Goal: Task Accomplishment & Management: Complete application form

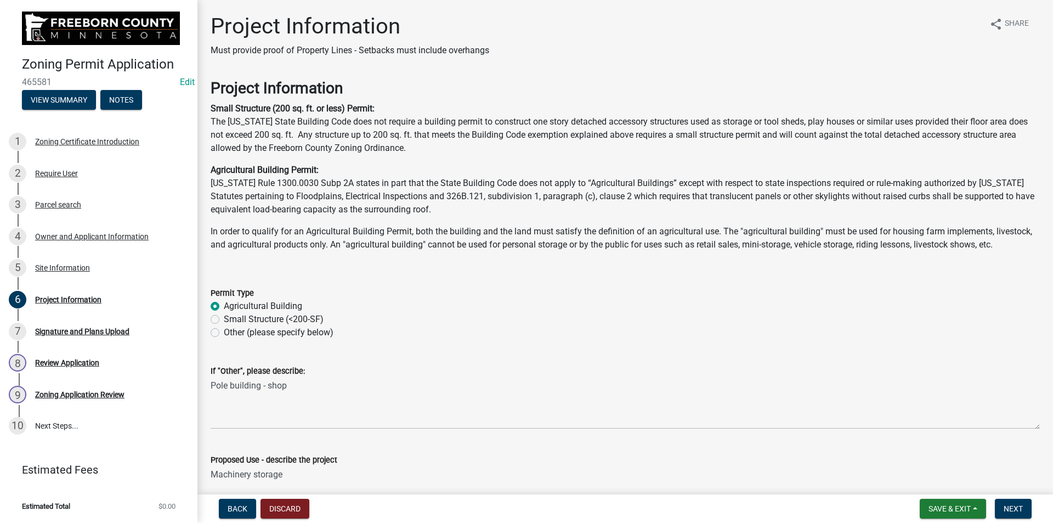
scroll to position [1536, 0]
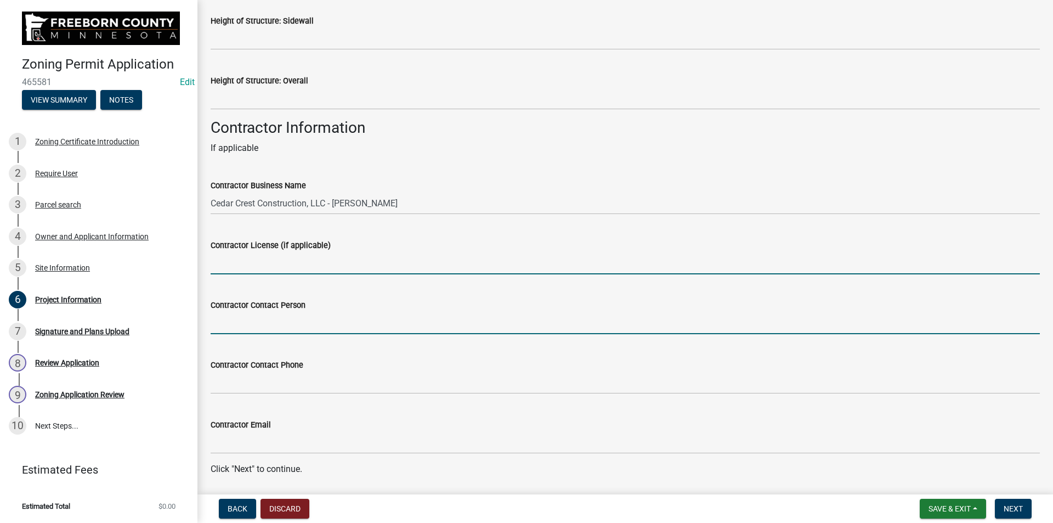
click at [291, 334] on input "Contractor Contact Person" at bounding box center [625, 323] width 829 height 22
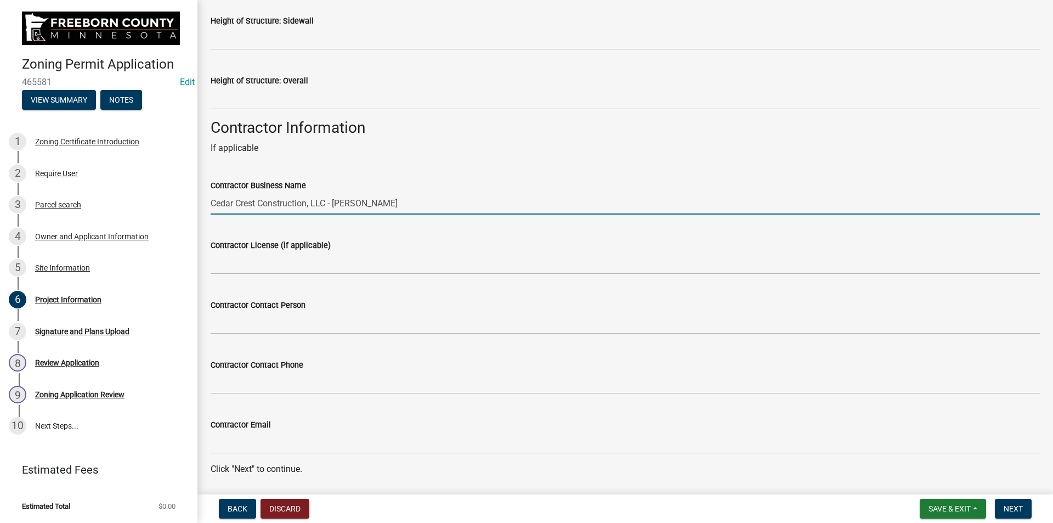
drag, startPoint x: 389, startPoint y: 213, endPoint x: 329, endPoint y: 218, distance: 60.0
click at [329, 214] on input "Cedar Crest Construction, LLC - [PERSON_NAME]" at bounding box center [625, 203] width 829 height 22
type input "Cedar Crest Construction, LLC"
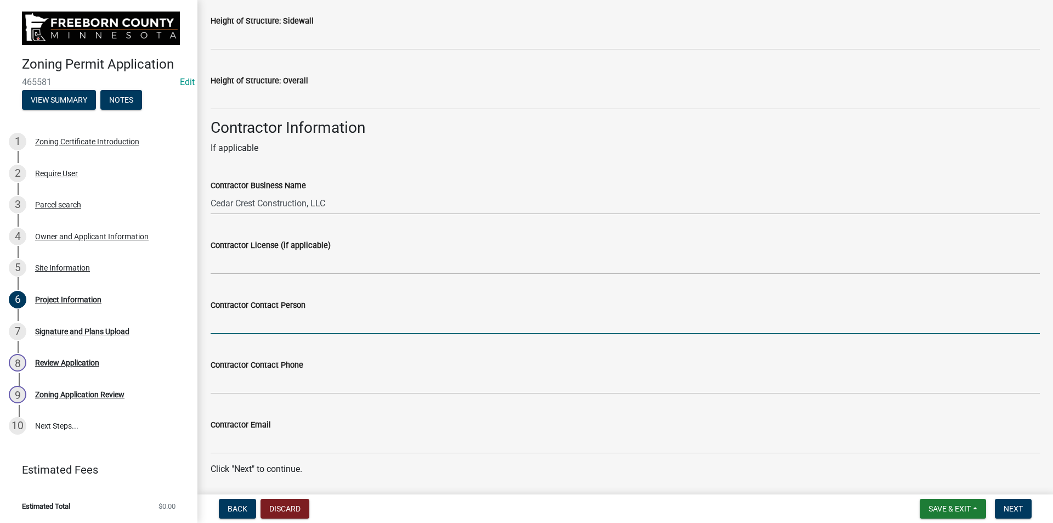
click at [281, 334] on input "Contractor Contact Person" at bounding box center [625, 323] width 829 height 22
type input "[PERSON_NAME]"
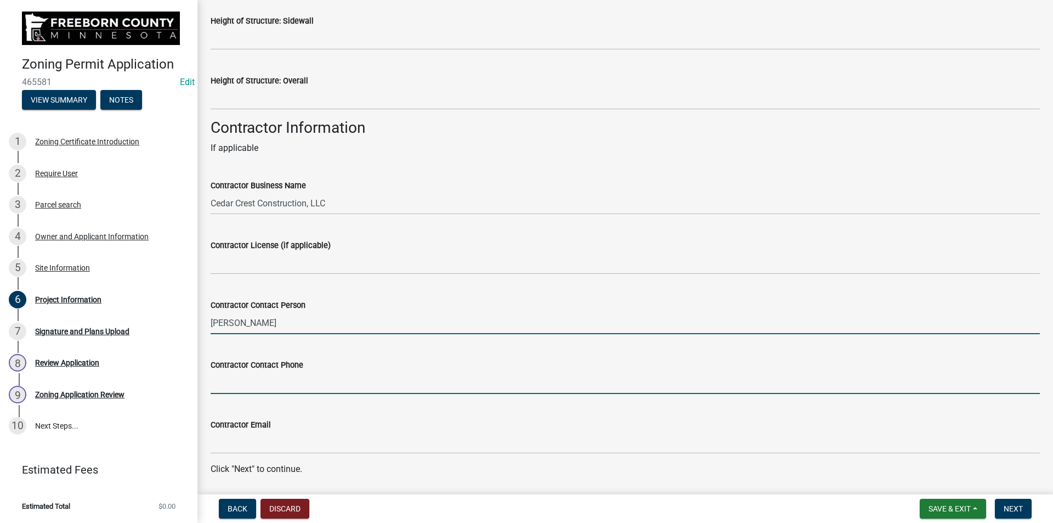
click at [301, 394] on input "Contractor Contact Phone" at bounding box center [625, 382] width 829 height 22
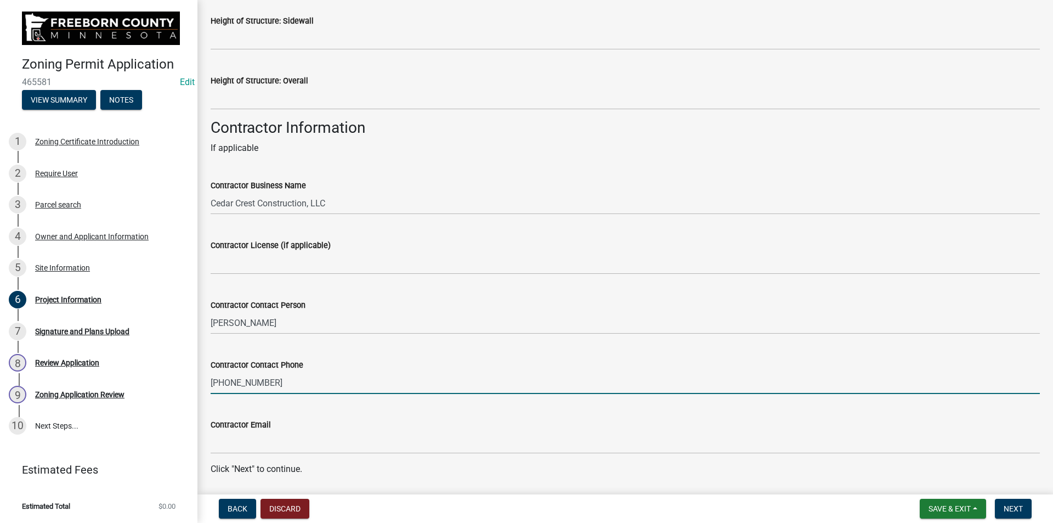
type input "[PHONE_NUMBER]"
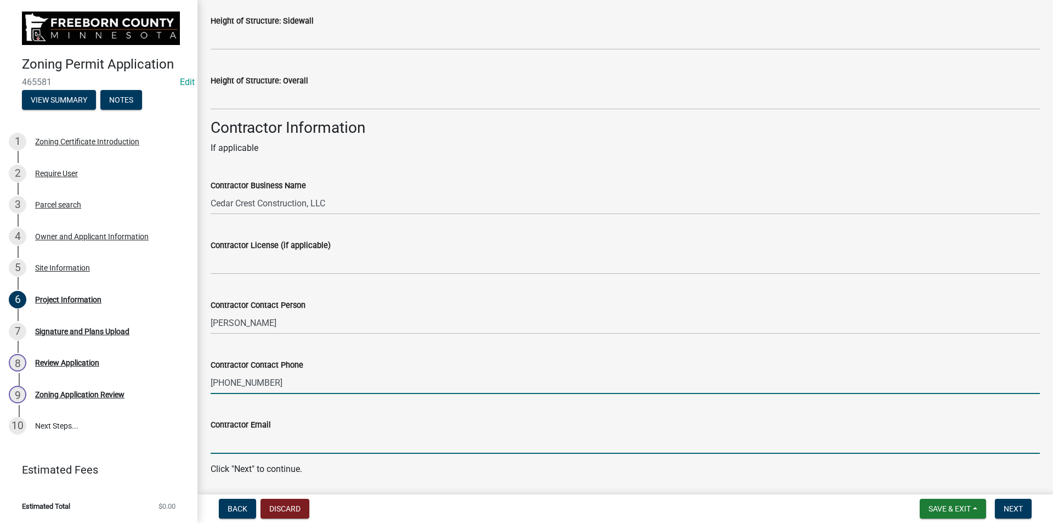
click at [287, 451] on input "Contractor Email" at bounding box center [625, 442] width 829 height 22
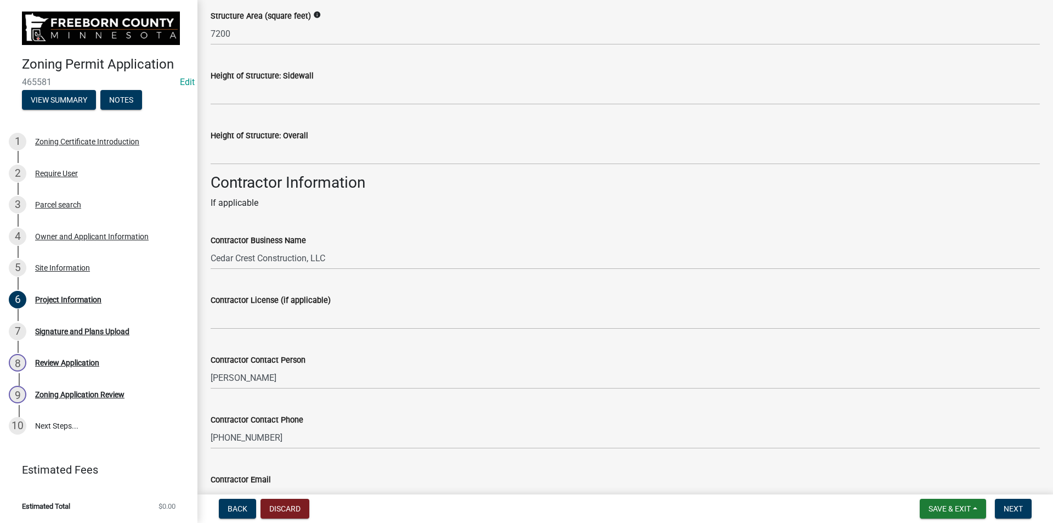
scroll to position [1586, 0]
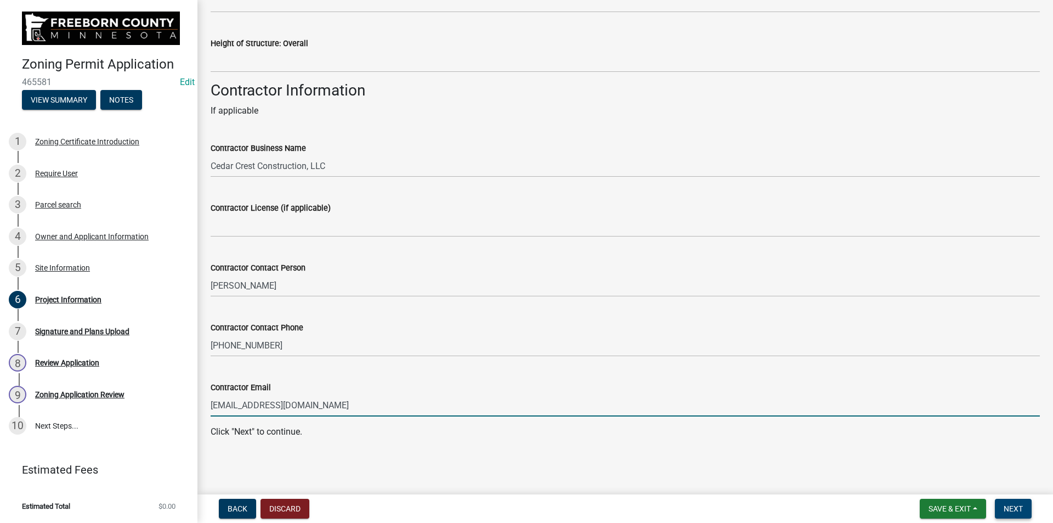
type input "[EMAIL_ADDRESS][DOMAIN_NAME]"
click at [1023, 506] on span "Next" at bounding box center [1013, 508] width 19 height 9
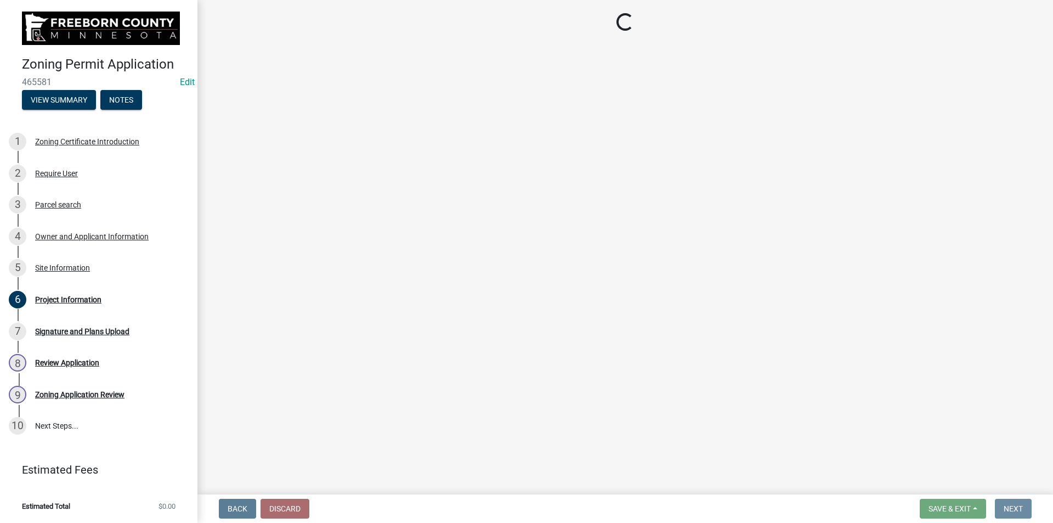
scroll to position [0, 0]
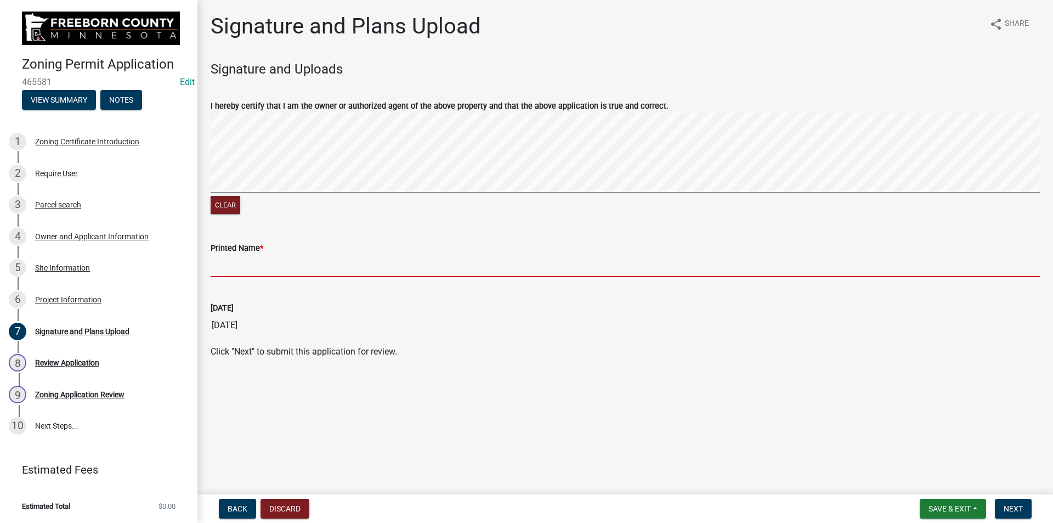
click at [246, 270] on input "Printed Name *" at bounding box center [625, 266] width 829 height 22
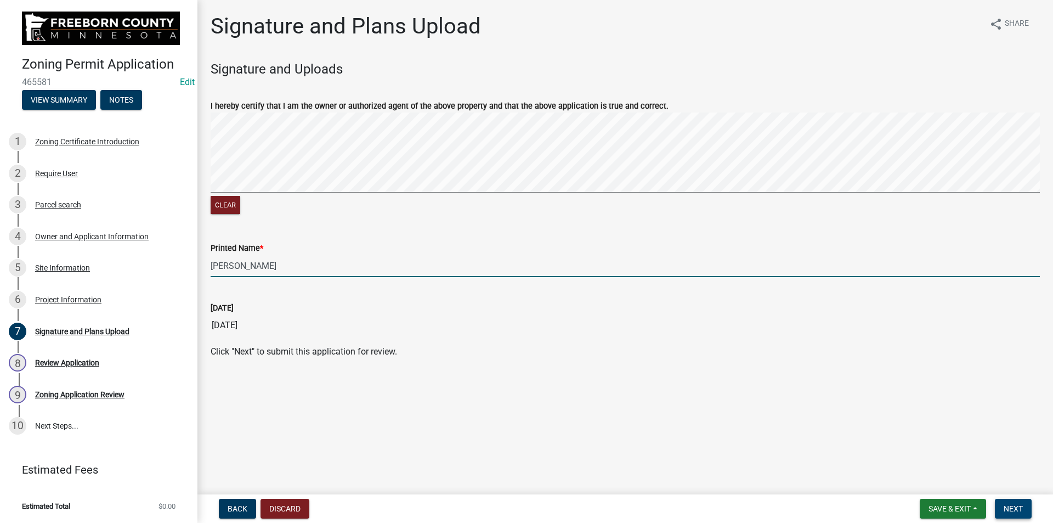
type input "[PERSON_NAME]"
click at [1008, 504] on span "Next" at bounding box center [1013, 508] width 19 height 9
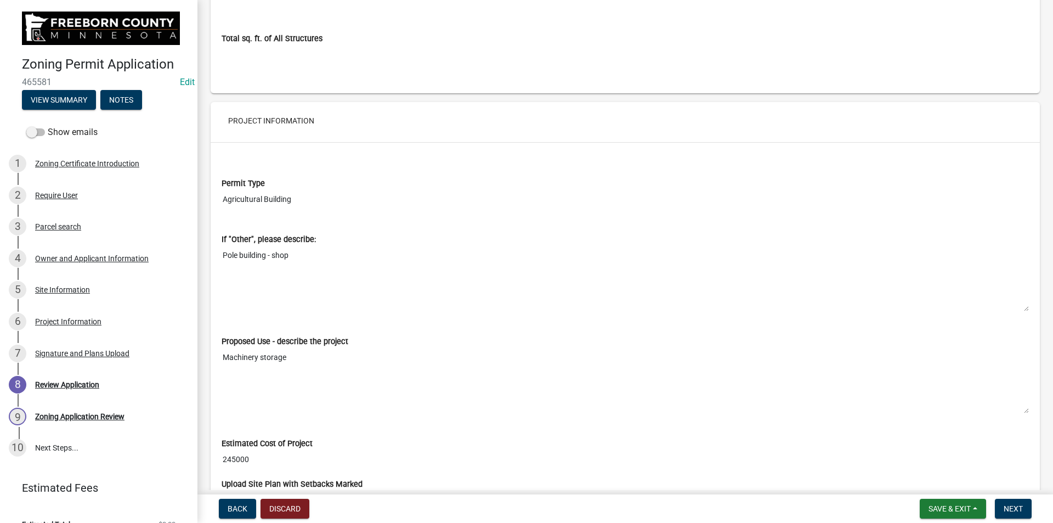
scroll to position [2359, 0]
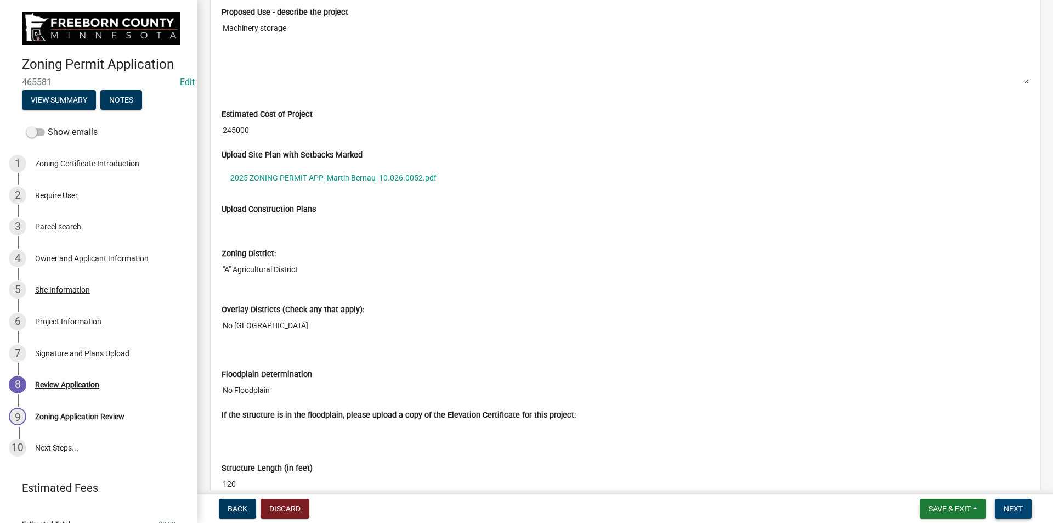
click at [1017, 505] on span "Next" at bounding box center [1013, 508] width 19 height 9
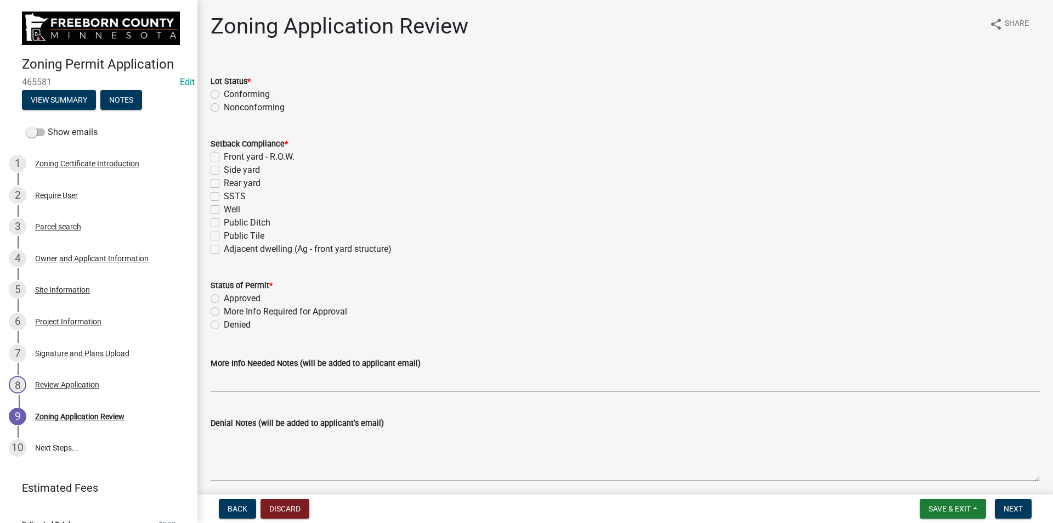
click at [224, 93] on label "Conforming" at bounding box center [247, 94] width 46 height 13
click at [224, 93] on input "Conforming" at bounding box center [227, 91] width 7 height 7
radio input "true"
click at [224, 155] on label "Front yard - R.O.W." at bounding box center [259, 156] width 71 height 13
click at [224, 155] on input "Front yard - R.O.W." at bounding box center [227, 153] width 7 height 7
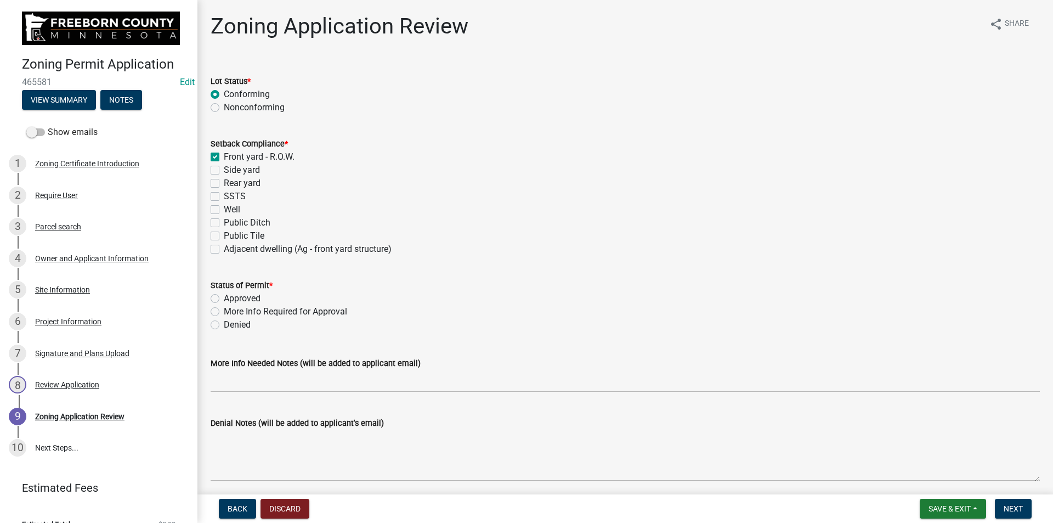
checkbox input "true"
checkbox input "false"
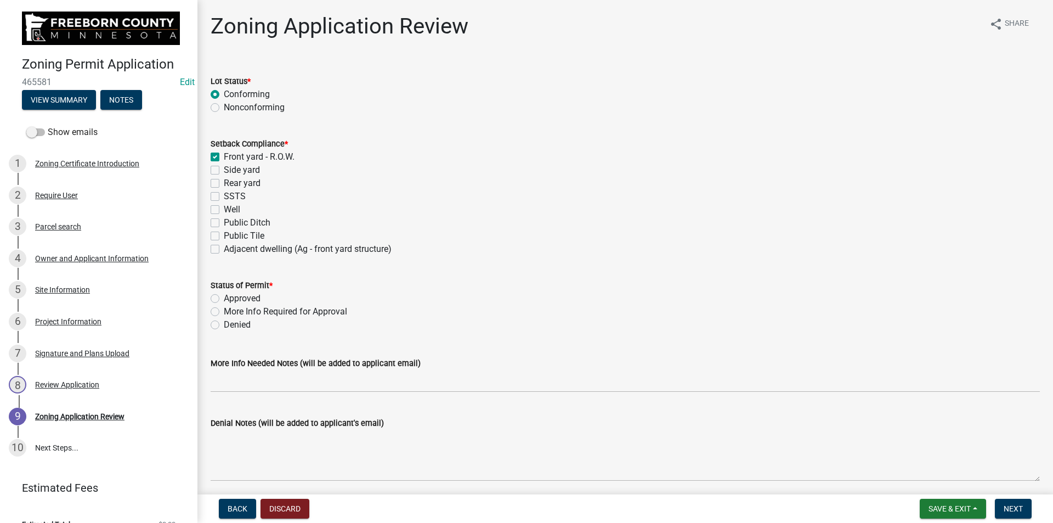
checkbox input "false"
click at [224, 170] on label "Side yard" at bounding box center [242, 169] width 36 height 13
click at [224, 170] on input "Side yard" at bounding box center [227, 166] width 7 height 7
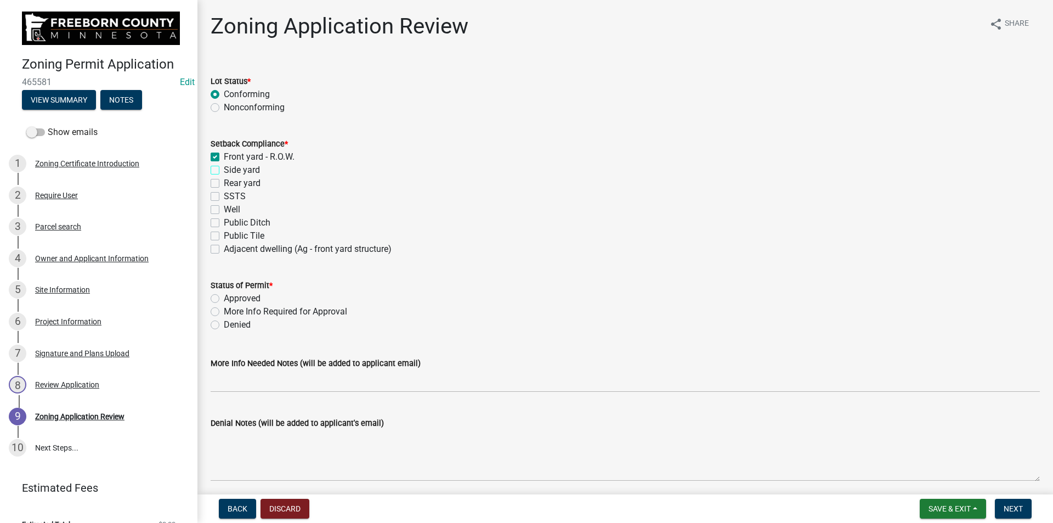
checkbox input "true"
checkbox input "false"
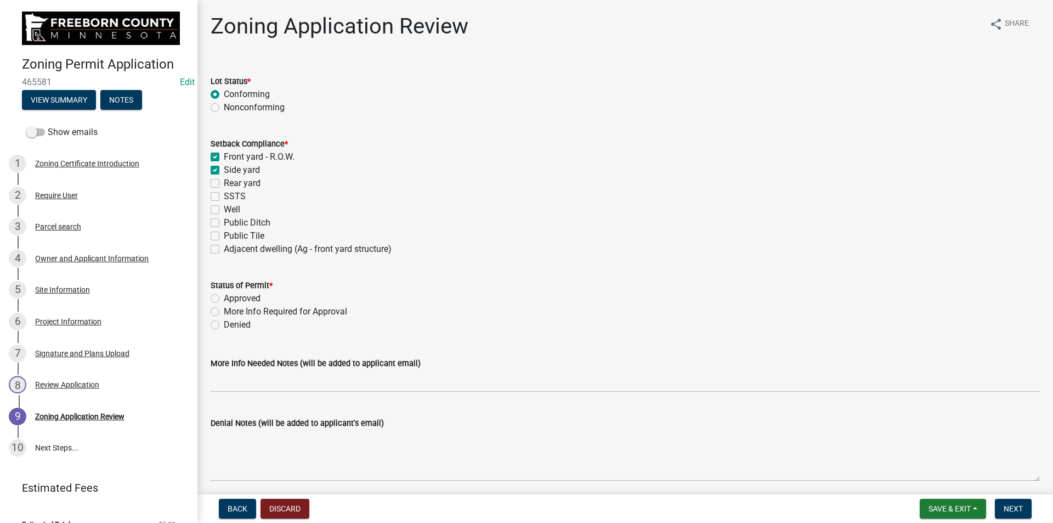
checkbox input "false"
click at [224, 180] on label "Rear yard" at bounding box center [242, 183] width 37 height 13
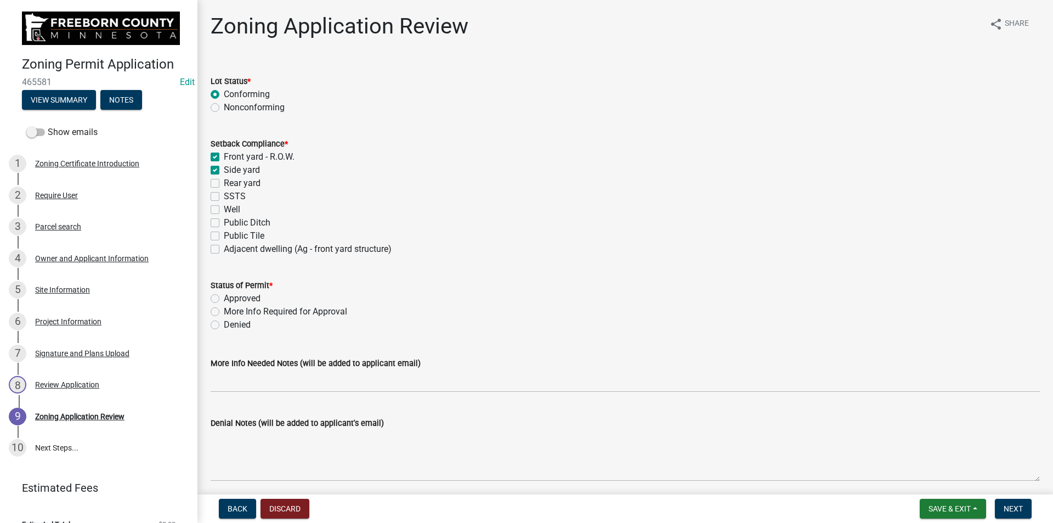
click at [224, 180] on input "Rear yard" at bounding box center [227, 180] width 7 height 7
checkbox input "true"
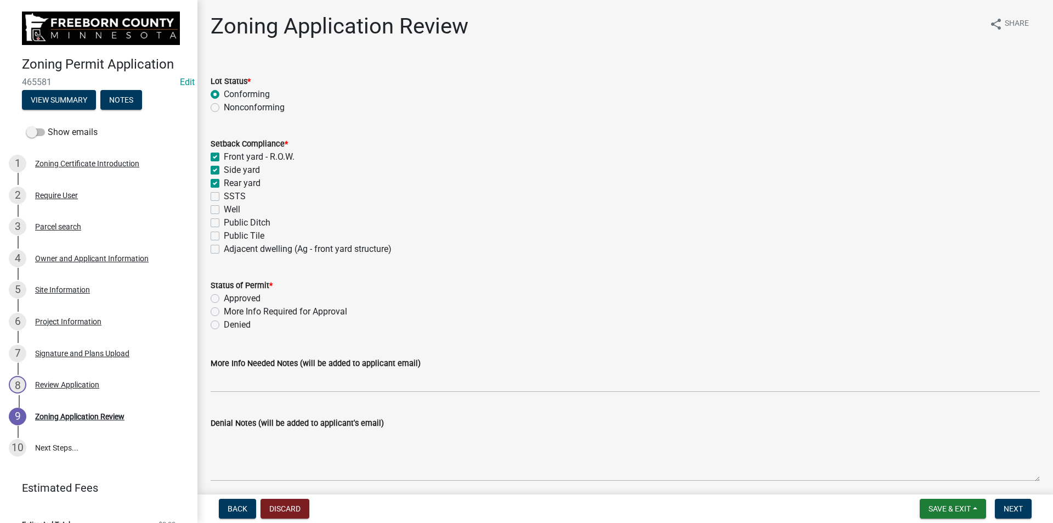
checkbox input "false"
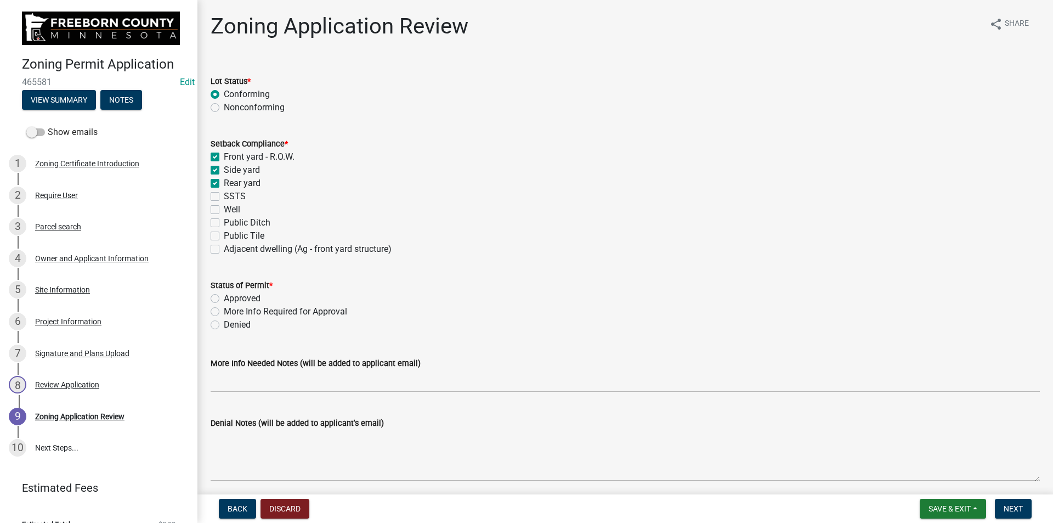
click at [224, 196] on label "SSTS" at bounding box center [235, 196] width 22 height 13
click at [224, 196] on input "SSTS" at bounding box center [227, 193] width 7 height 7
checkbox input "true"
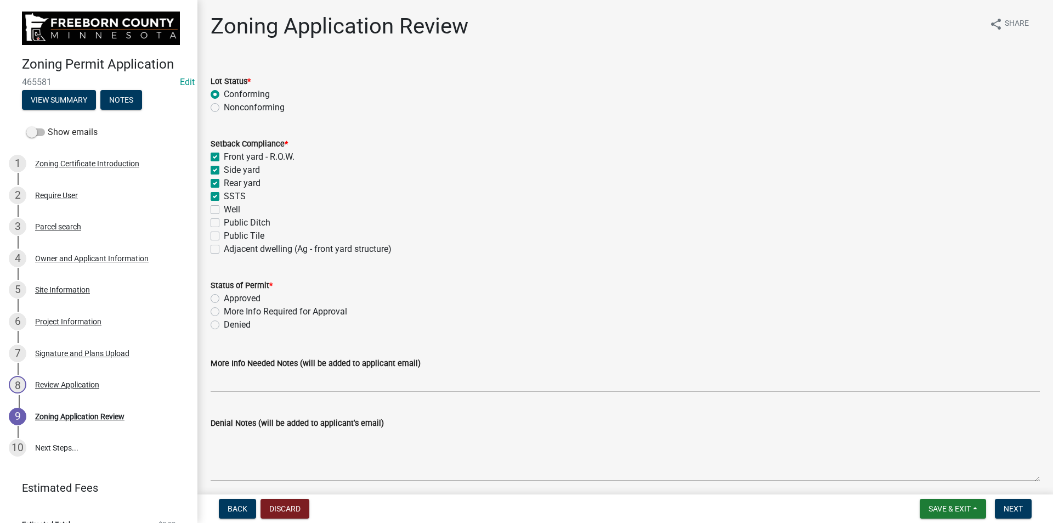
checkbox input "true"
checkbox input "false"
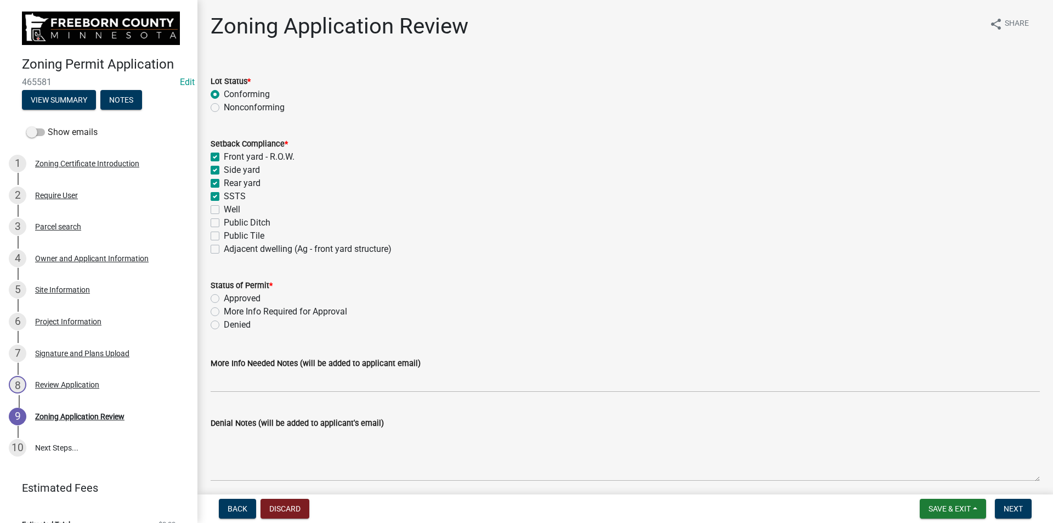
checkbox input "false"
drag, startPoint x: 215, startPoint y: 207, endPoint x: 211, endPoint y: 223, distance: 16.4
click at [224, 208] on label "Well" at bounding box center [232, 209] width 16 height 13
click at [224, 208] on input "Well" at bounding box center [227, 206] width 7 height 7
checkbox input "true"
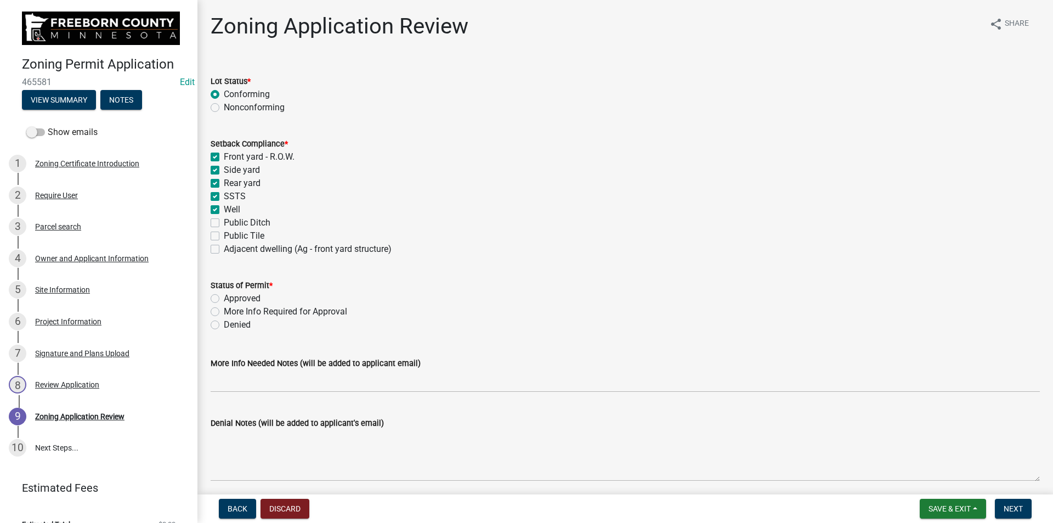
checkbox input "true"
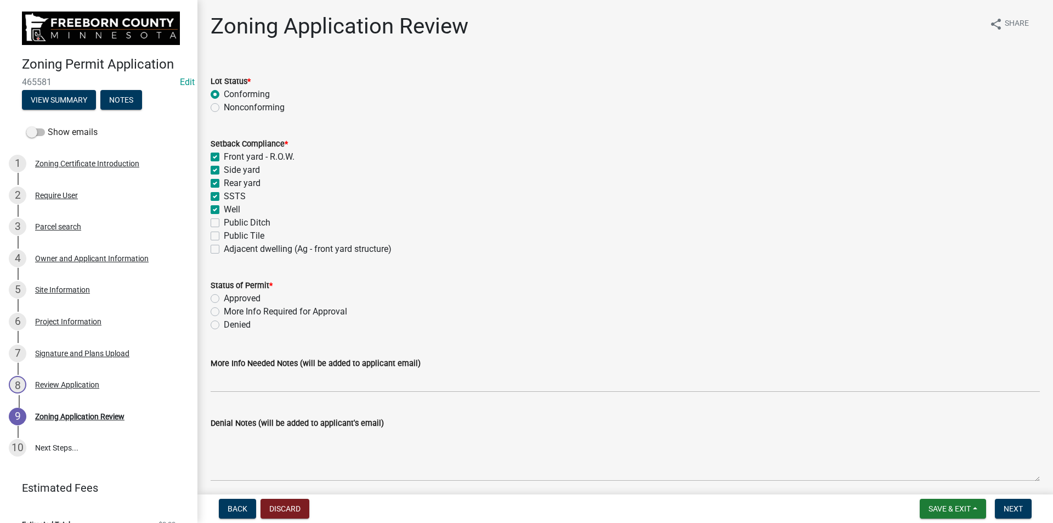
checkbox input "false"
click at [224, 224] on label "Public Ditch" at bounding box center [247, 222] width 47 height 13
click at [224, 223] on input "Public Ditch" at bounding box center [227, 219] width 7 height 7
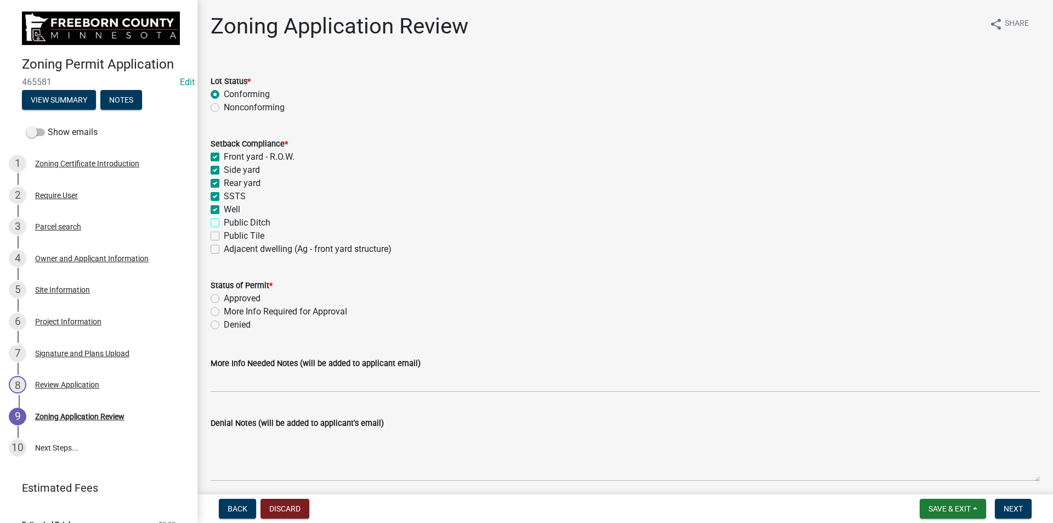
checkbox input "true"
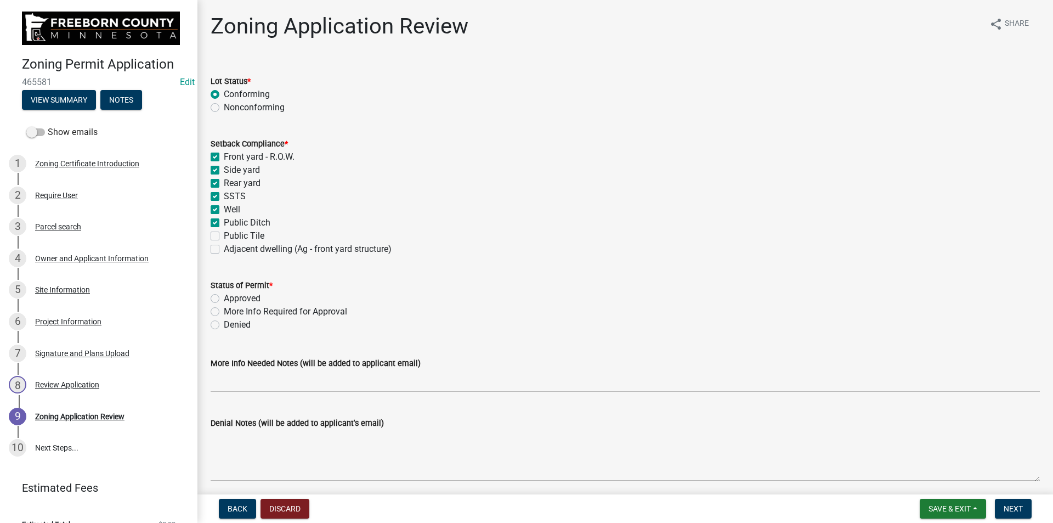
checkbox input "true"
checkbox input "false"
click at [224, 237] on label "Public Tile" at bounding box center [244, 235] width 41 height 13
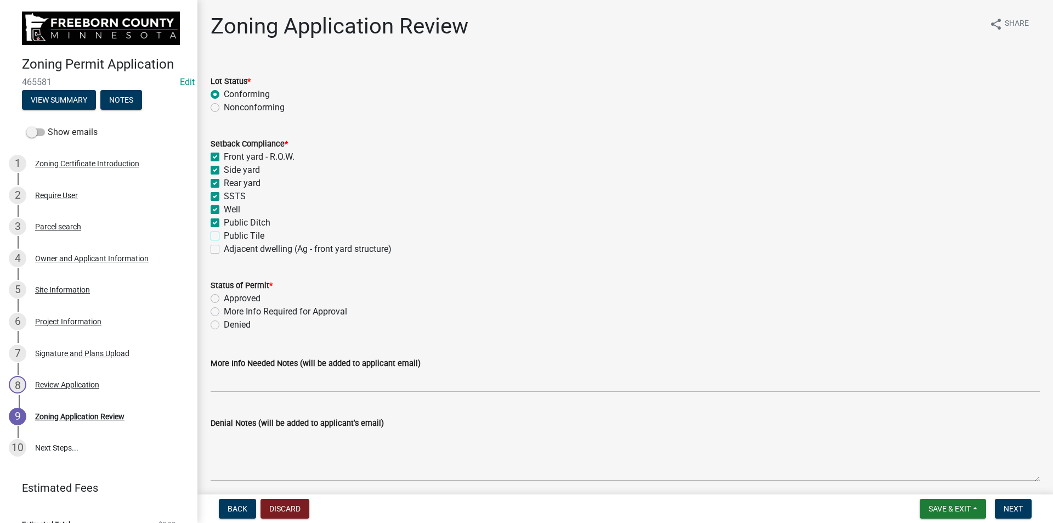
click at [224, 236] on input "Public Tile" at bounding box center [227, 232] width 7 height 7
checkbox input "true"
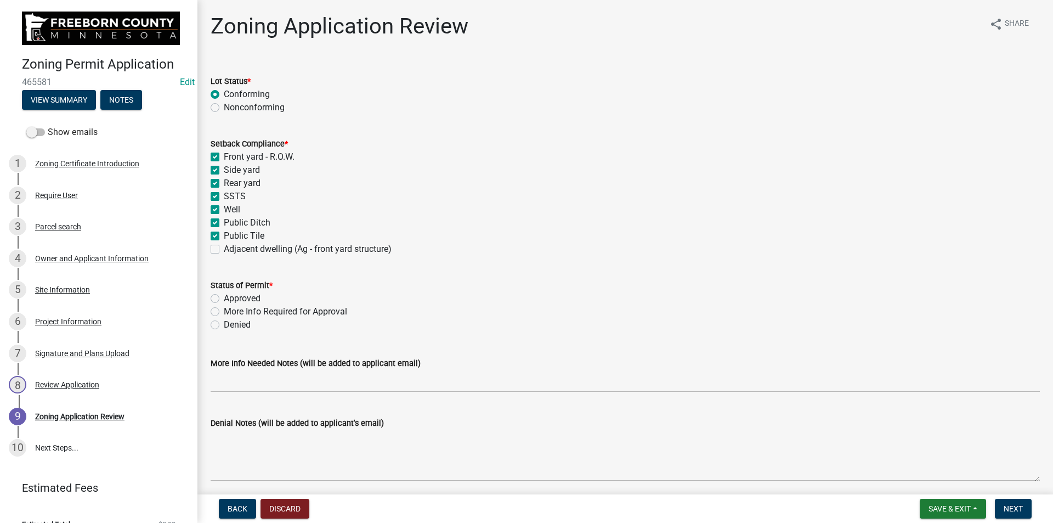
checkbox input "true"
click at [224, 248] on label "Adjacent dwelling (Ag - front yard structure)" at bounding box center [308, 248] width 168 height 13
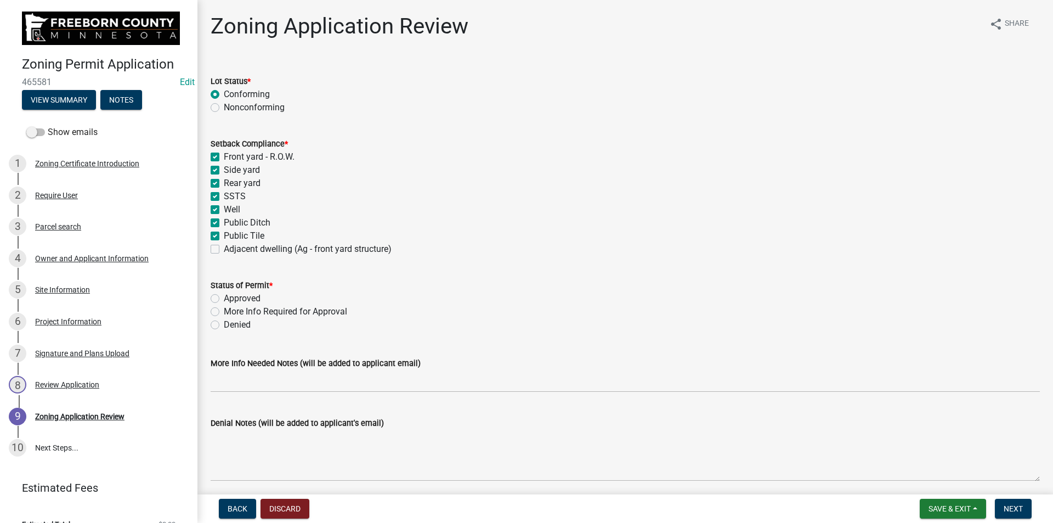
click at [224, 248] on input "Adjacent dwelling (Ag - front yard structure)" at bounding box center [227, 245] width 7 height 7
checkbox input "true"
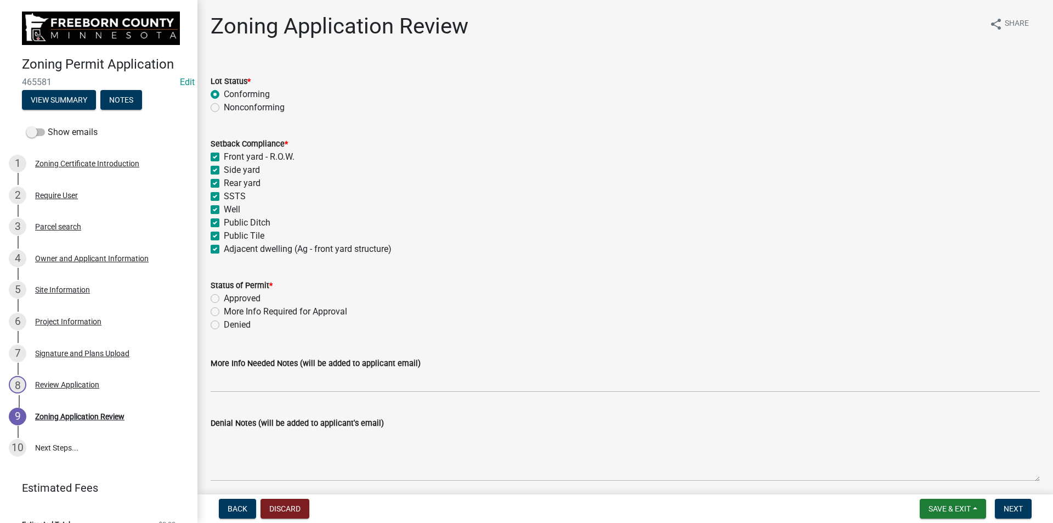
checkbox input "true"
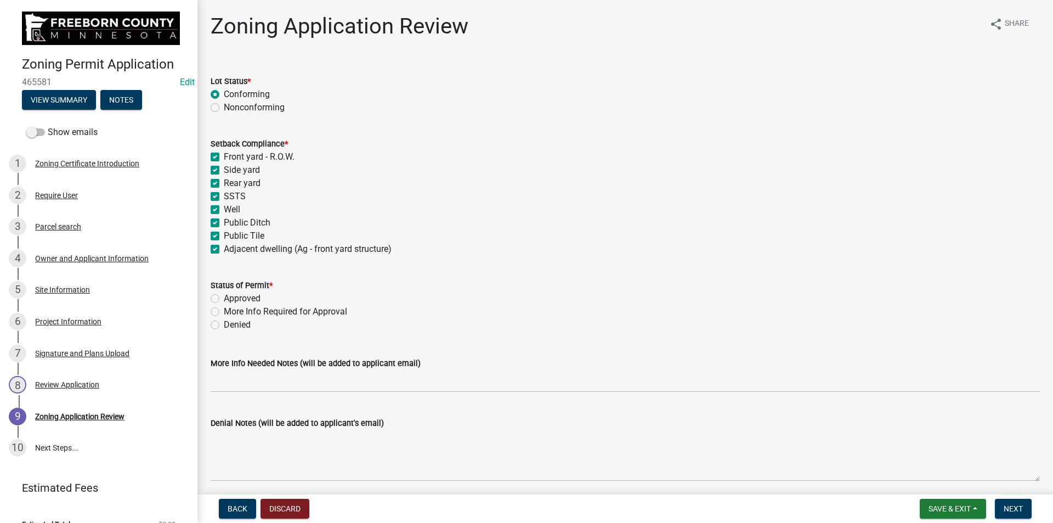
click at [224, 298] on label "Approved" at bounding box center [242, 298] width 37 height 13
click at [224, 298] on input "Approved" at bounding box center [227, 295] width 7 height 7
radio input "true"
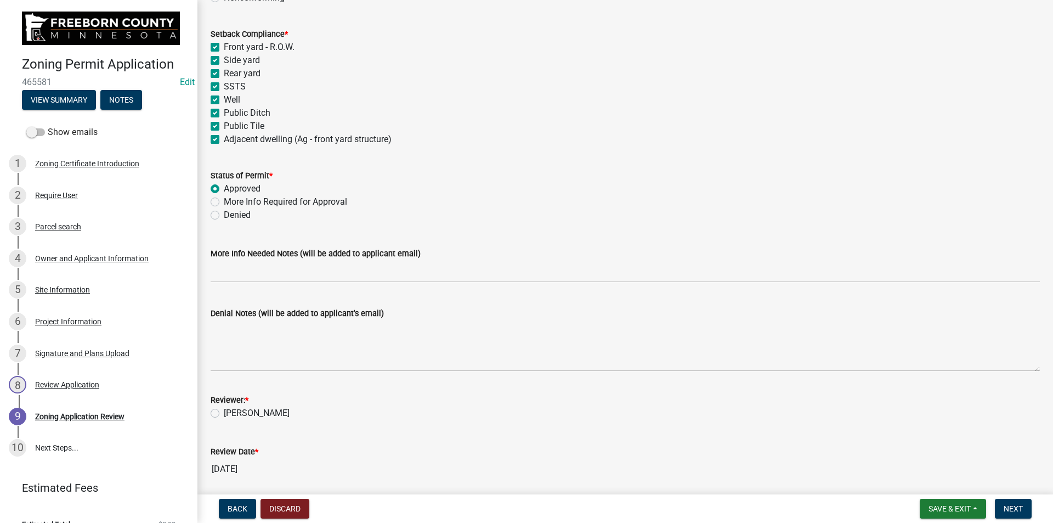
scroll to position [219, 0]
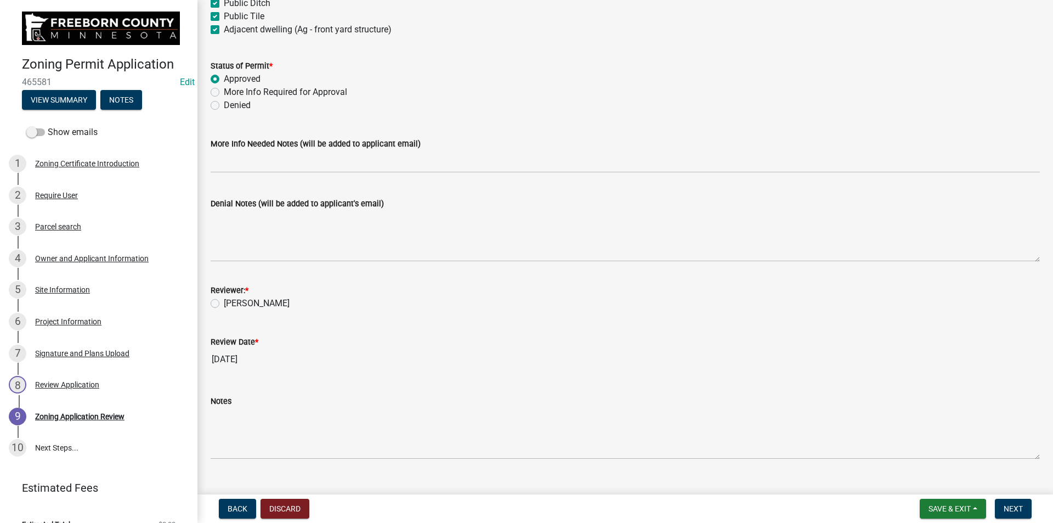
click at [224, 300] on label "[PERSON_NAME]" at bounding box center [257, 303] width 66 height 13
click at [224, 300] on input "[PERSON_NAME]" at bounding box center [227, 300] width 7 height 7
radio input "true"
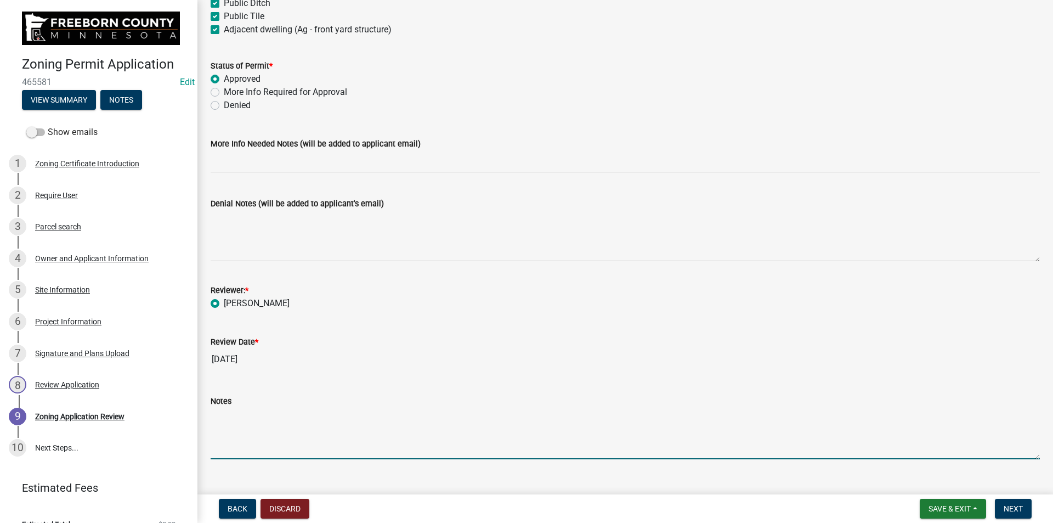
click at [281, 449] on textarea "Notes" at bounding box center [625, 434] width 829 height 52
type textarea "Landowner signature required on permit application prior to issuance."
click at [1011, 509] on span "Next" at bounding box center [1013, 508] width 19 height 9
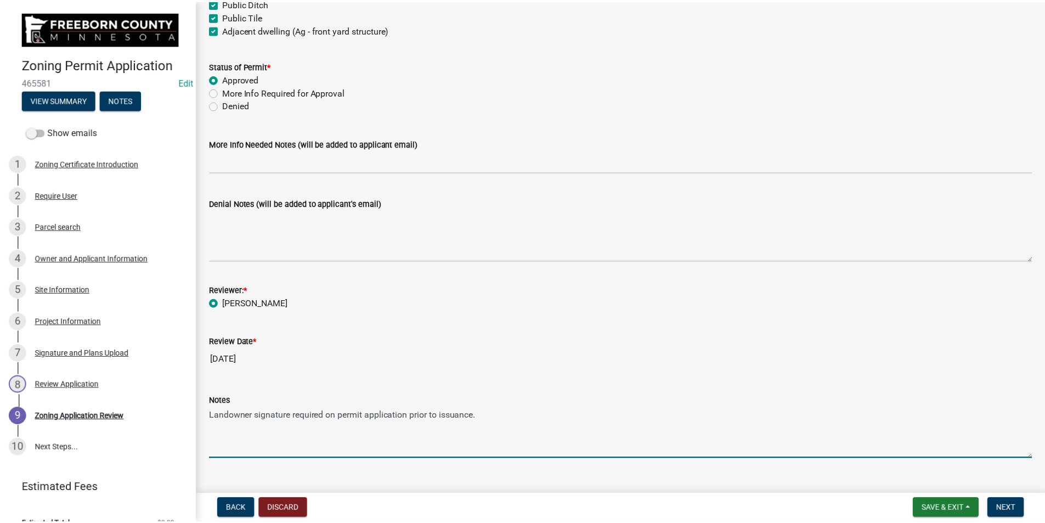
scroll to position [0, 0]
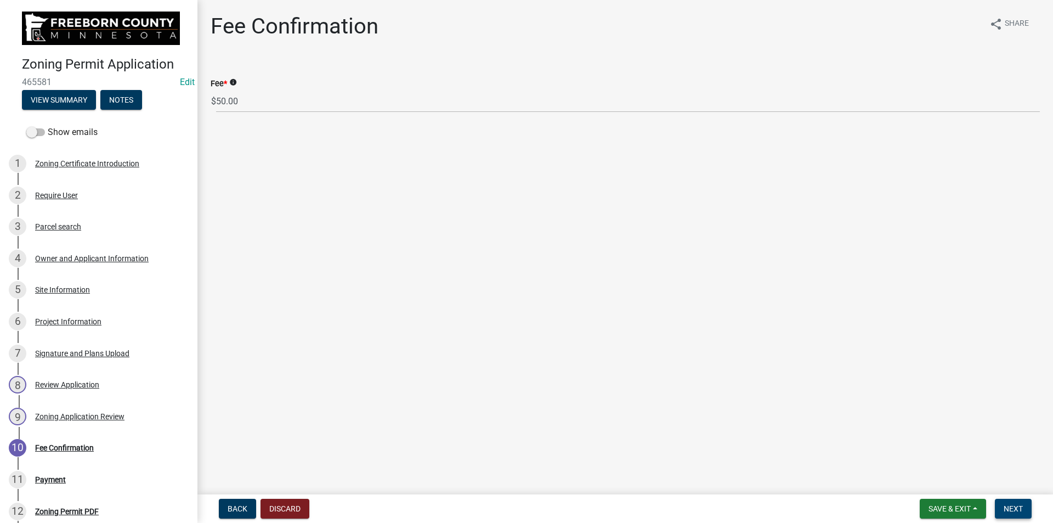
click at [1019, 502] on button "Next" at bounding box center [1013, 509] width 37 height 20
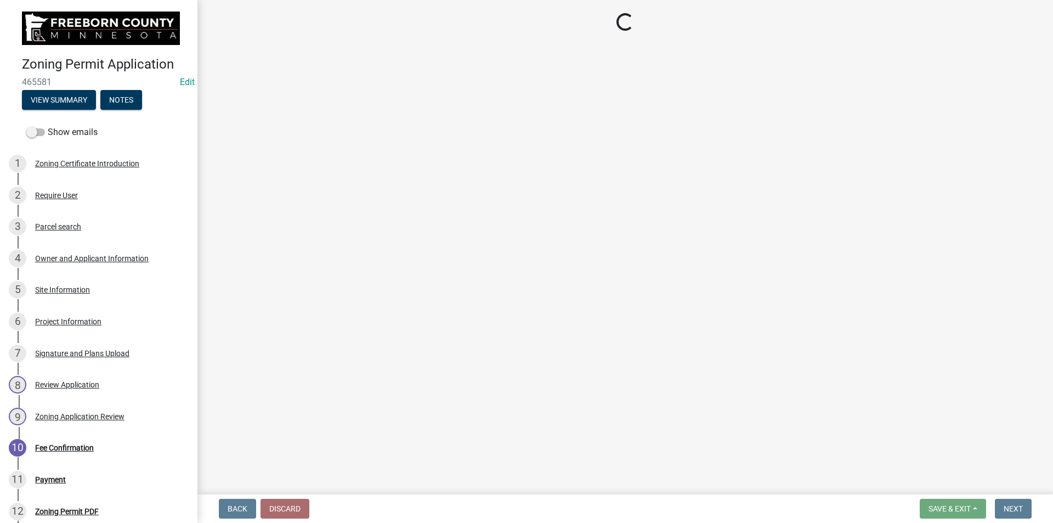
select select "3: 3"
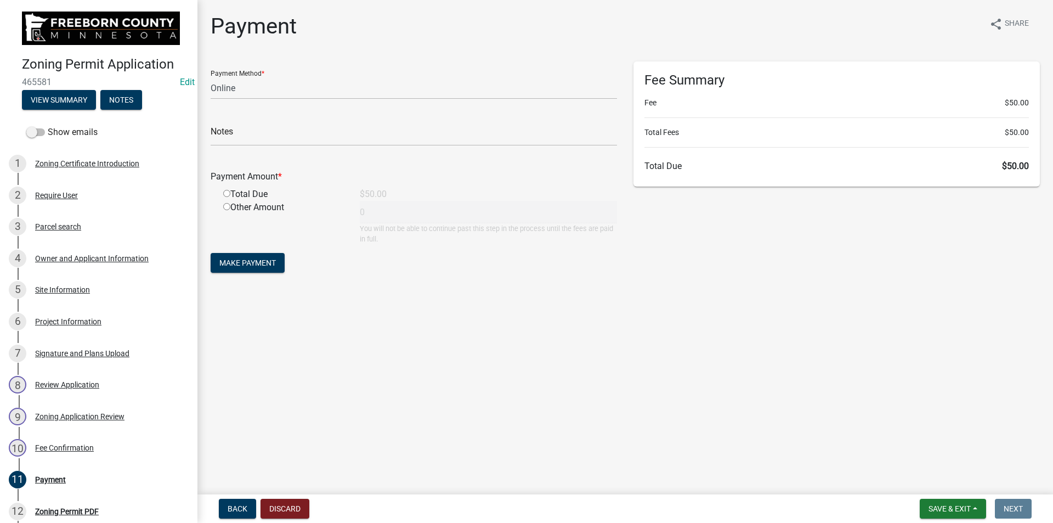
click at [1035, 507] on form "Save & Exit Save Save & Exit Next" at bounding box center [976, 509] width 121 height 20
click at [976, 507] on button "Save & Exit" at bounding box center [953, 509] width 66 height 20
click at [933, 479] on button "Save & Exit" at bounding box center [943, 480] width 88 height 26
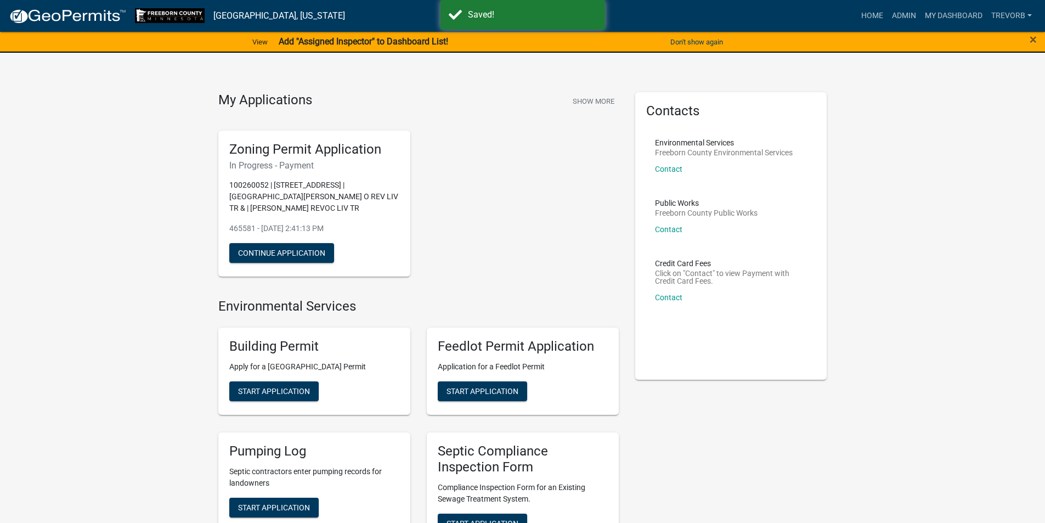
click at [318, 149] on h5 "Zoning Permit Application" at bounding box center [314, 150] width 170 height 16
drag, startPoint x: 687, startPoint y: 300, endPoint x: 645, endPoint y: 108, distance: 196.7
click at [645, 108] on div "Contacts Environmental Services Freeborn County Environmental Services Contact …" at bounding box center [731, 235] width 192 height 287
drag, startPoint x: 647, startPoint y: 114, endPoint x: 714, endPoint y: 303, distance: 201.1
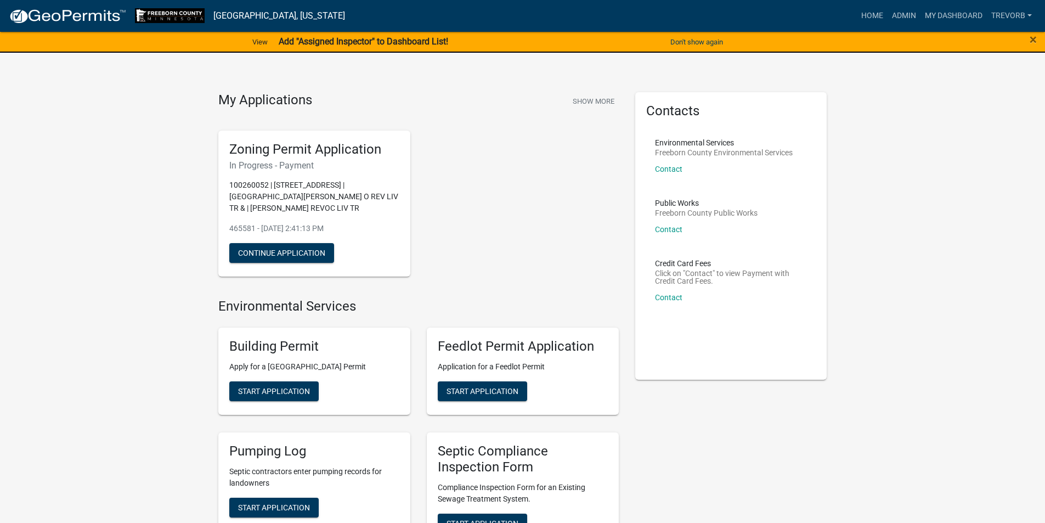
click at [714, 303] on div "Contacts Environmental Services Freeborn County Environmental Services Contact …" at bounding box center [731, 235] width 192 height 287
